Goal: Task Accomplishment & Management: Use online tool/utility

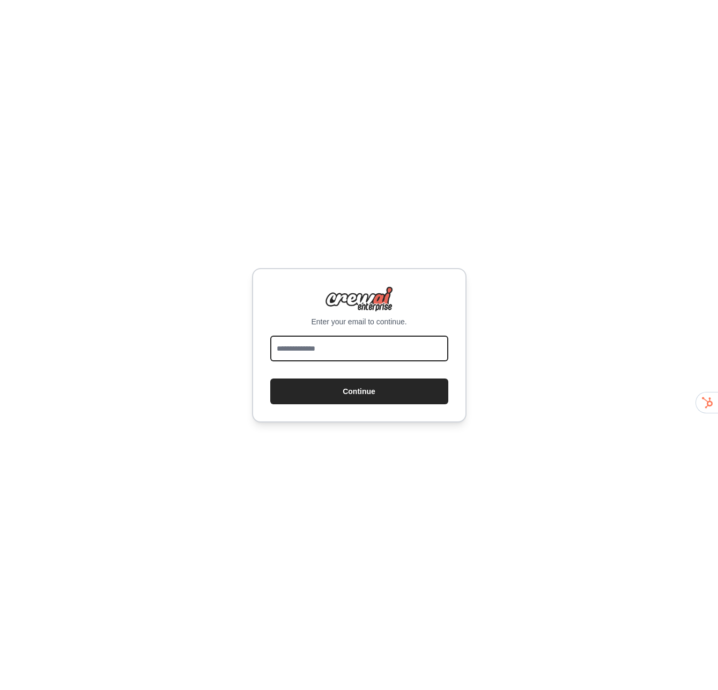
click at [316, 359] on input "email" at bounding box center [359, 349] width 178 height 26
type input "**********"
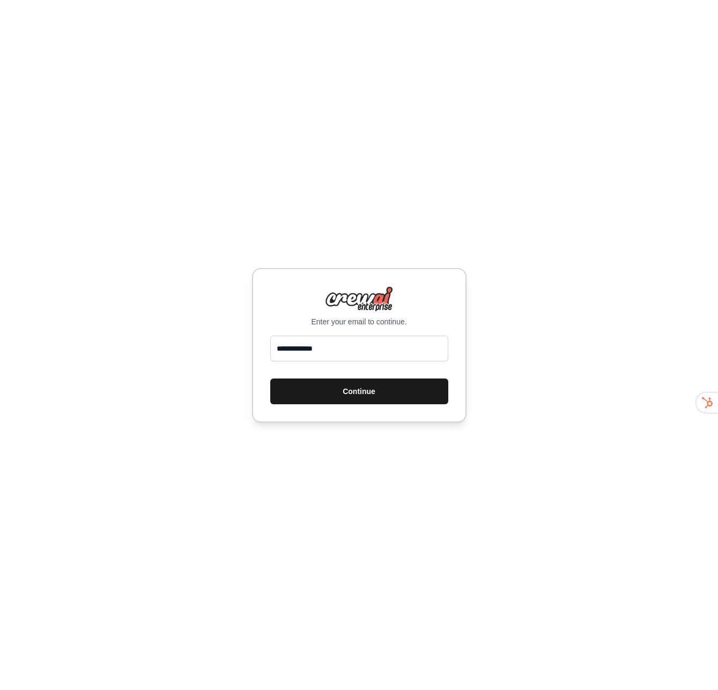
click at [349, 392] on button "Continue" at bounding box center [359, 392] width 178 height 26
